Goal: Task Accomplishment & Management: Use online tool/utility

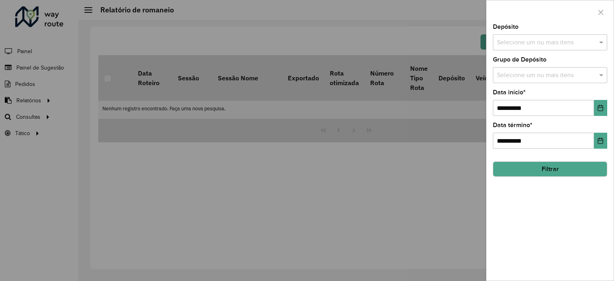
click at [218, 32] on div at bounding box center [307, 140] width 614 height 281
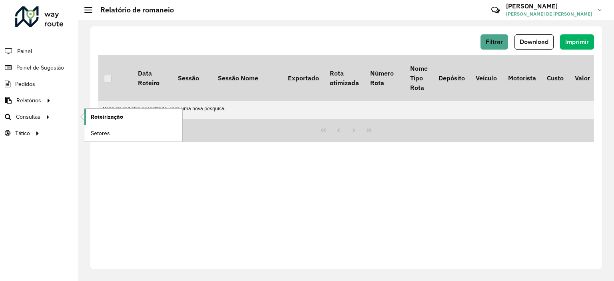
click at [96, 116] on span "Roteirização" at bounding box center [107, 117] width 32 height 8
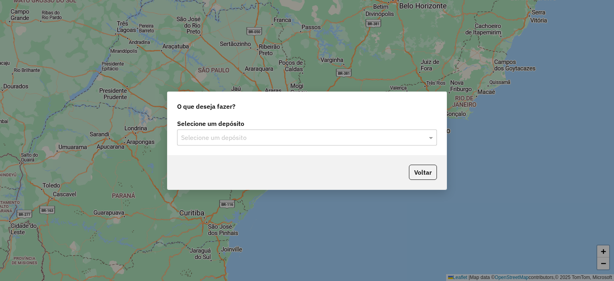
click at [237, 139] on input "text" at bounding box center [299, 138] width 236 height 10
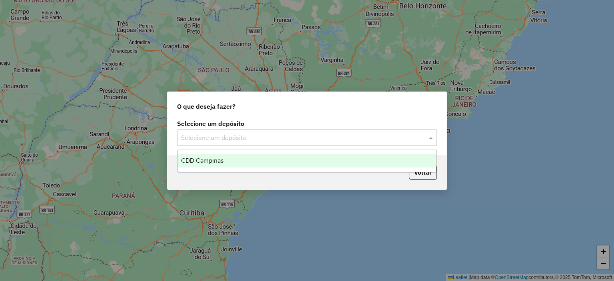
click at [244, 161] on div "CDD Campinas" at bounding box center [307, 161] width 259 height 14
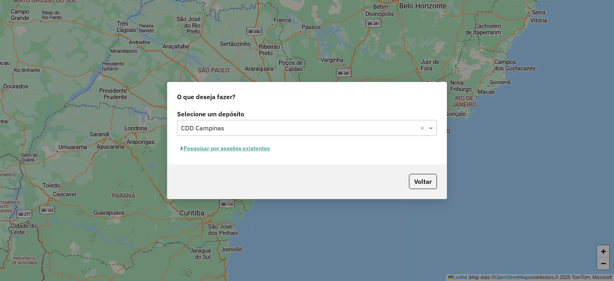
click at [256, 149] on button "Pesquisar por sessões existentes" at bounding box center [225, 148] width 96 height 12
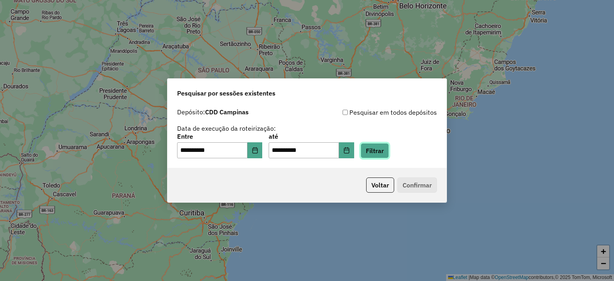
click at [382, 150] on button "Filtrar" at bounding box center [375, 150] width 28 height 15
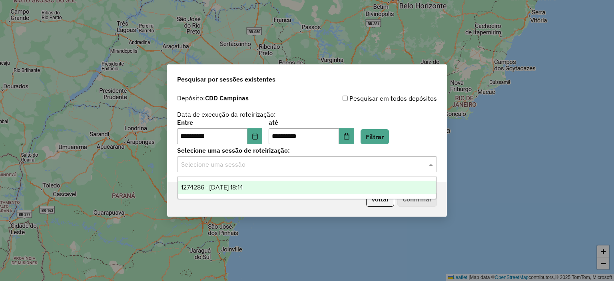
click at [372, 166] on input "text" at bounding box center [299, 165] width 236 height 10
click at [333, 185] on div "1274286 - [DATE] 18:14" at bounding box center [307, 188] width 259 height 14
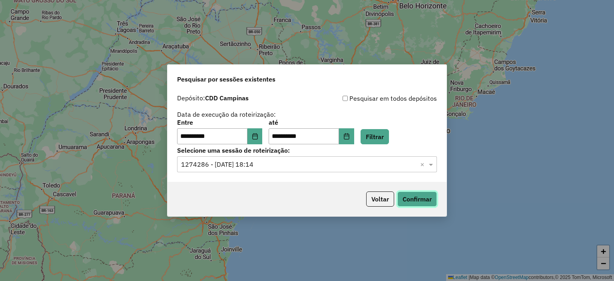
click at [413, 201] on button "Confirmar" at bounding box center [417, 198] width 40 height 15
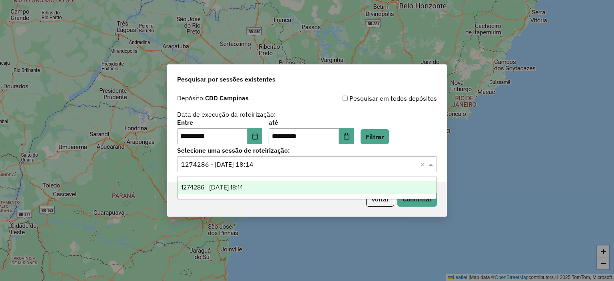
click at [289, 165] on input "text" at bounding box center [299, 165] width 236 height 10
click at [425, 144] on div "**********" at bounding box center [307, 132] width 260 height 25
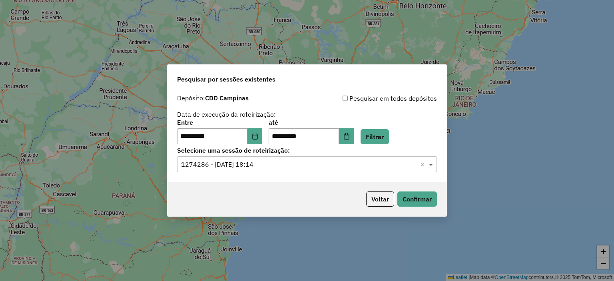
click at [431, 166] on span at bounding box center [432, 164] width 10 height 10
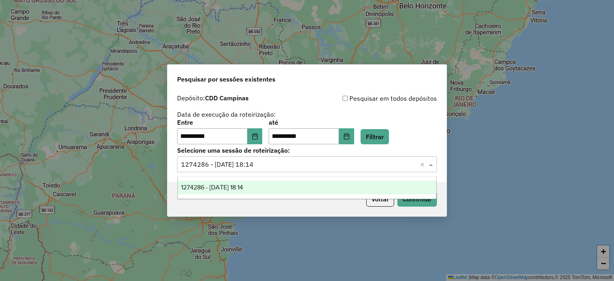
click at [426, 130] on div "**********" at bounding box center [307, 132] width 260 height 25
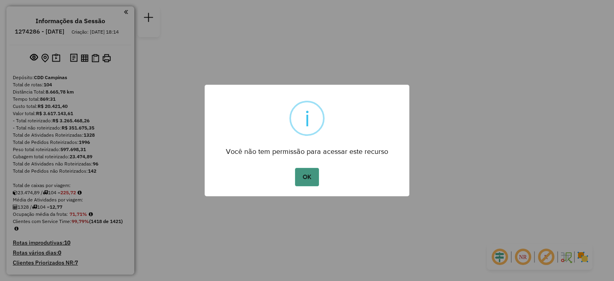
click at [303, 179] on button "OK" at bounding box center [307, 177] width 24 height 18
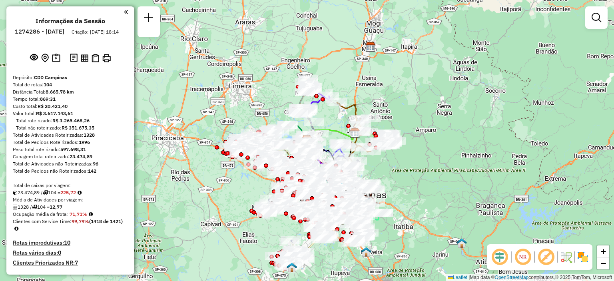
click at [134, 16] on div "Janela de atendimento Grade de atendimento Capacidade Transportadoras Veículos …" at bounding box center [307, 140] width 614 height 281
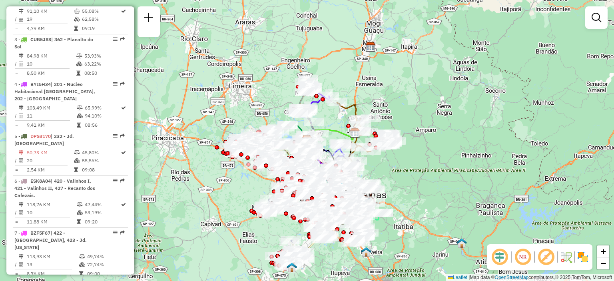
scroll to position [401, 0]
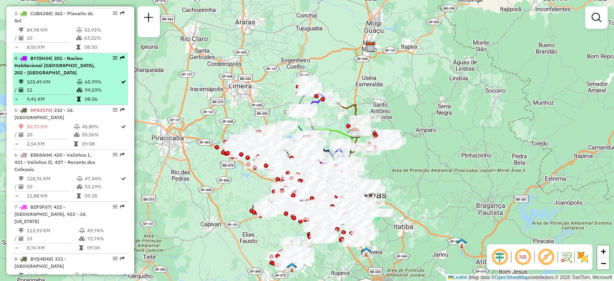
click at [81, 73] on span "| 201 - Nucleo Habitacional Lech Walesa, 202 - Parque Universitário Viracopos" at bounding box center [54, 65] width 81 height 20
select select "**********"
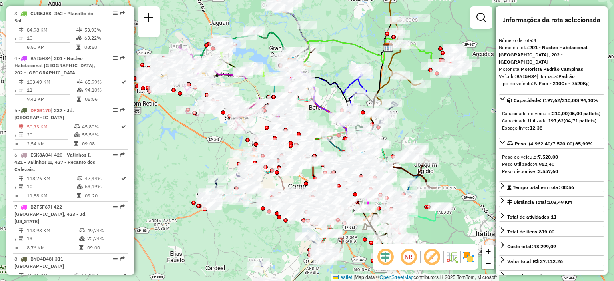
click at [466, 261] on img at bounding box center [468, 257] width 13 height 13
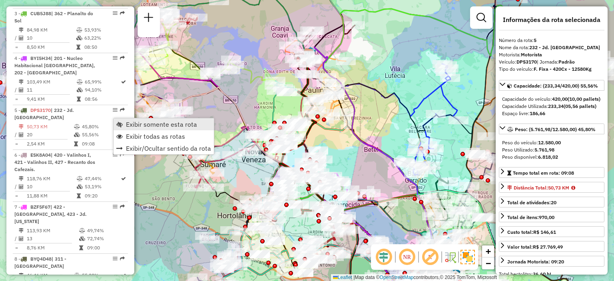
click at [118, 122] on span "Exibir somente esta rota" at bounding box center [119, 124] width 6 height 6
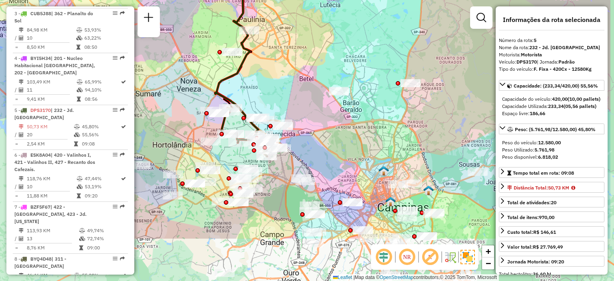
drag, startPoint x: 380, startPoint y: 179, endPoint x: 315, endPoint y: 108, distance: 95.9
click at [315, 108] on div "Janela de atendimento Grade de atendimento Capacidade Transportadoras Veículos …" at bounding box center [307, 140] width 614 height 281
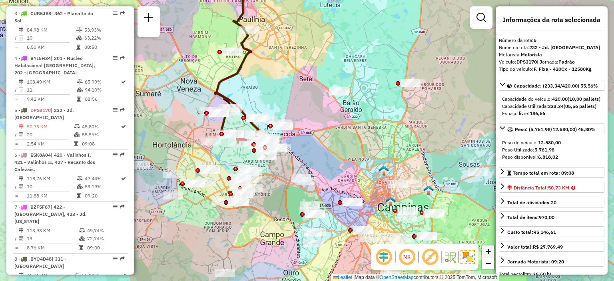
click at [486, 254] on span "+" at bounding box center [488, 251] width 5 height 10
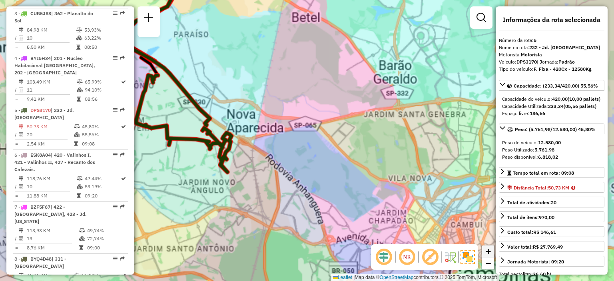
click at [486, 254] on span "+" at bounding box center [488, 251] width 5 height 10
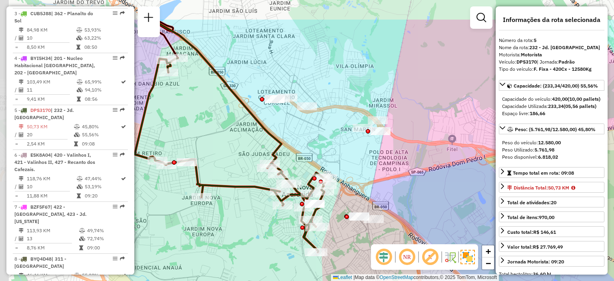
drag, startPoint x: 198, startPoint y: 102, endPoint x: 369, endPoint y: 150, distance: 177.8
click at [369, 150] on div "Janela de atendimento Grade de atendimento Capacidade Transportadoras Veículos …" at bounding box center [307, 140] width 614 height 281
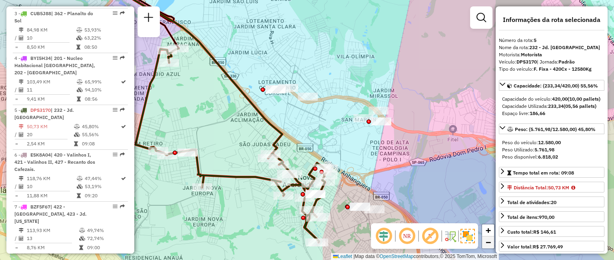
click at [488, 246] on span "−" at bounding box center [488, 242] width 5 height 10
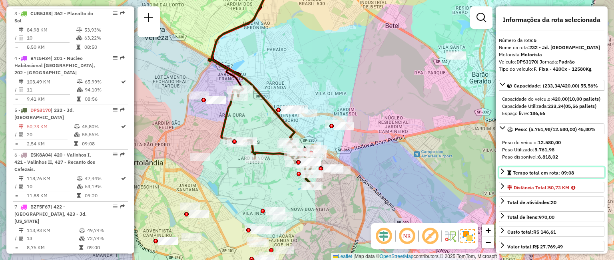
drag, startPoint x: 580, startPoint y: 187, endPoint x: 556, endPoint y: 187, distance: 24.0
click at [556, 178] on link "Tempo total em rota: 09:08" at bounding box center [552, 172] width 106 height 11
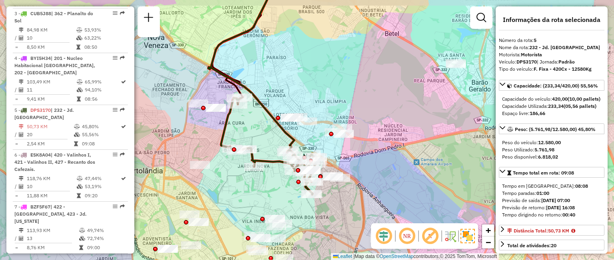
drag, startPoint x: 608, startPoint y: 25, endPoint x: 607, endPoint y: 36, distance: 10.4
click at [607, 36] on hb-router-mapa "Informações da Sessão 1274286 - 12/09/2025 Criação: 11/09/2025 18:14 Depósito: …" at bounding box center [307, 130] width 614 height 260
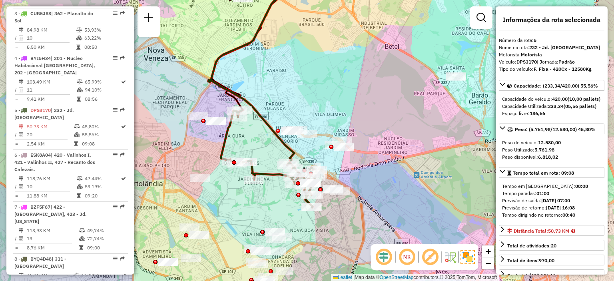
click at [468, 258] on img at bounding box center [467, 257] width 14 height 14
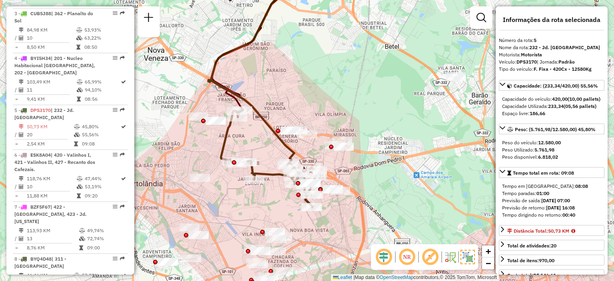
click at [468, 258] on img at bounding box center [467, 257] width 14 height 14
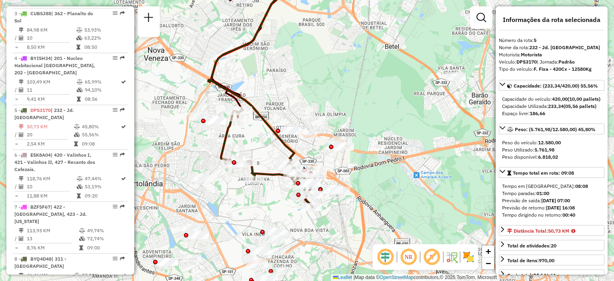
click at [467, 252] on img at bounding box center [468, 257] width 13 height 13
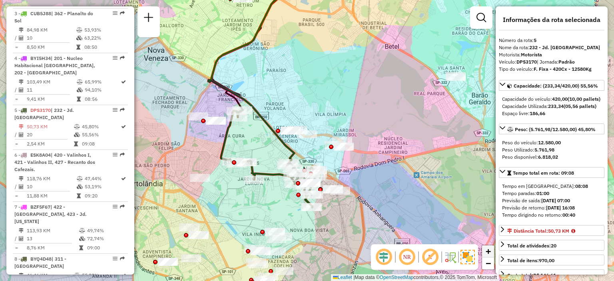
click at [489, 252] on span "+" at bounding box center [488, 251] width 5 height 10
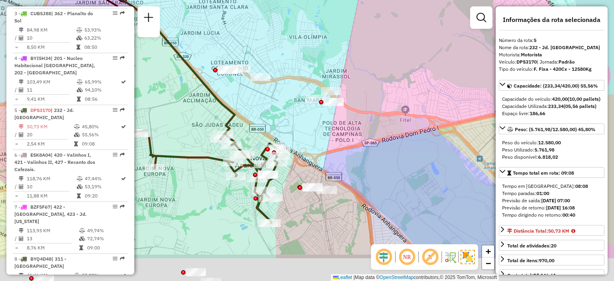
drag, startPoint x: 365, startPoint y: 187, endPoint x: 317, endPoint y: 136, distance: 69.6
click at [317, 136] on div "Janela de atendimento Grade de atendimento Capacidade Transportadoras Veículos …" at bounding box center [307, 140] width 614 height 281
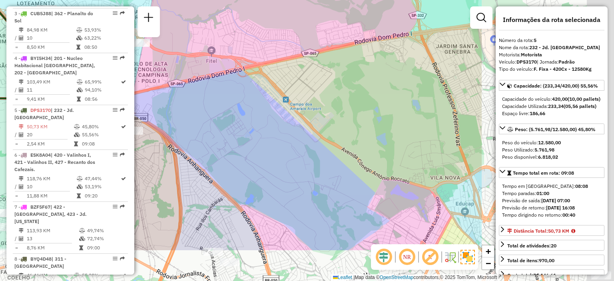
drag, startPoint x: 405, startPoint y: 172, endPoint x: 209, endPoint y: 113, distance: 204.0
click at [209, 113] on div "Janela de atendimento Grade de atendimento Capacidade Transportadoras Veículos …" at bounding box center [307, 140] width 614 height 281
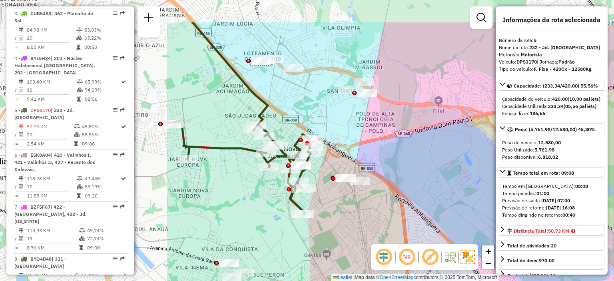
drag, startPoint x: 225, startPoint y: 99, endPoint x: 475, endPoint y: 157, distance: 256.4
click at [475, 157] on div "Janela de atendimento Grade de atendimento Capacidade Transportadoras Veículos …" at bounding box center [307, 140] width 614 height 281
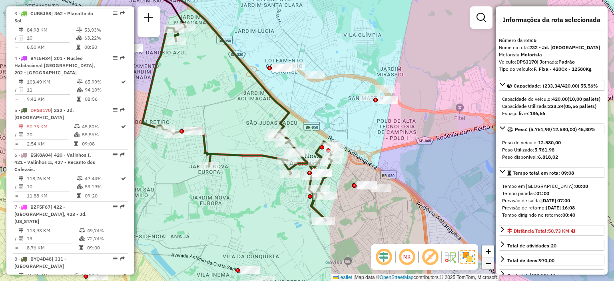
click at [487, 267] on span "−" at bounding box center [488, 263] width 5 height 10
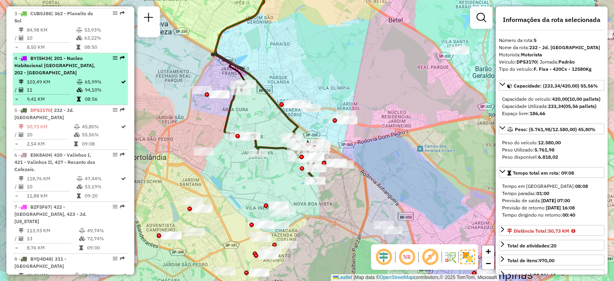
click at [114, 60] on em at bounding box center [115, 58] width 5 height 5
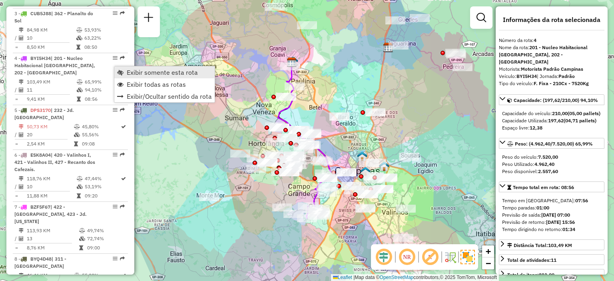
click at [126, 75] on link "Exibir somente esta rota" at bounding box center [164, 72] width 100 height 12
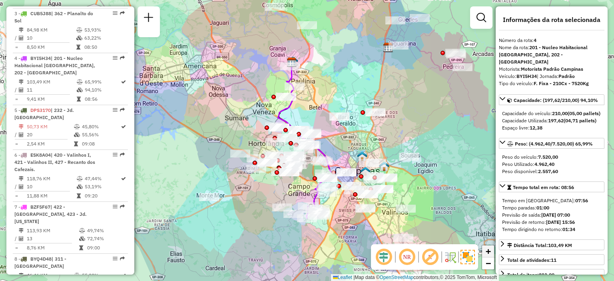
click at [489, 252] on span "+" at bounding box center [488, 251] width 5 height 10
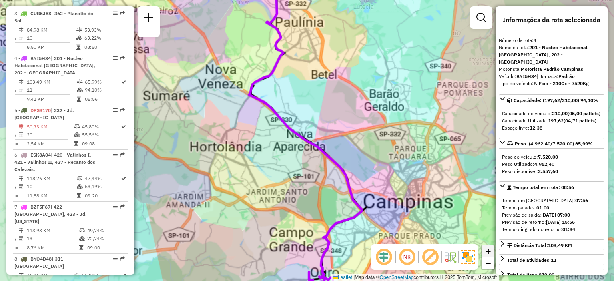
click at [489, 252] on span "+" at bounding box center [488, 251] width 5 height 10
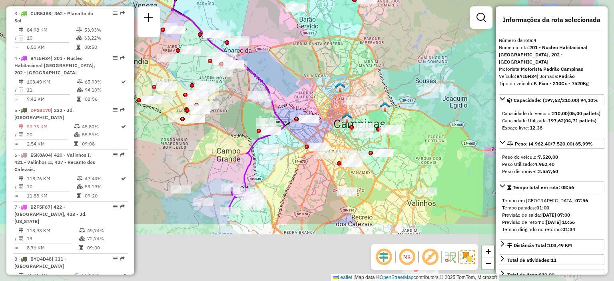
drag, startPoint x: 364, startPoint y: 176, endPoint x: 287, endPoint y: 90, distance: 114.9
click at [287, 90] on div "Janela de atendimento Grade de atendimento Capacidade Transportadoras Veículos …" at bounding box center [307, 140] width 614 height 281
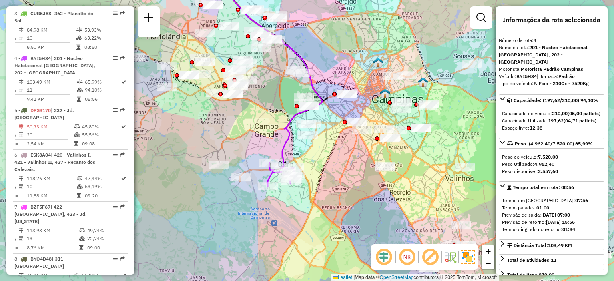
drag, startPoint x: 284, startPoint y: 171, endPoint x: 323, endPoint y: 147, distance: 45.8
click at [323, 147] on div "Janela de atendimento Grade de atendimento Capacidade Transportadoras Veículos …" at bounding box center [307, 140] width 614 height 281
click at [488, 252] on span "+" at bounding box center [488, 251] width 5 height 10
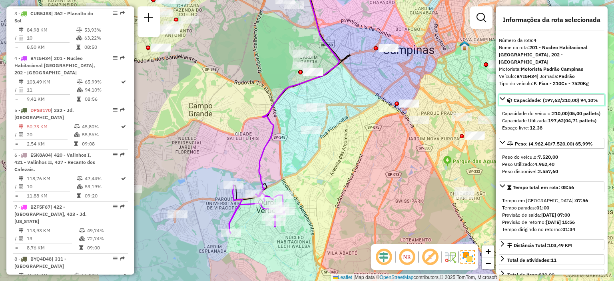
click at [499, 94] on link "Capacidade: (197,62/210,00) 94,10%" at bounding box center [552, 99] width 106 height 11
